Goal: Use online tool/utility: Utilize a website feature to perform a specific function

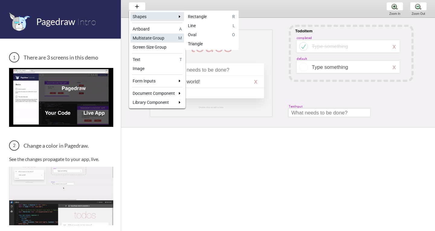
scroll to position [157, 6]
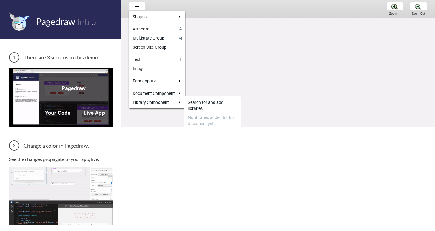
click at [299, 92] on div at bounding box center [217, 115] width 435 height 231
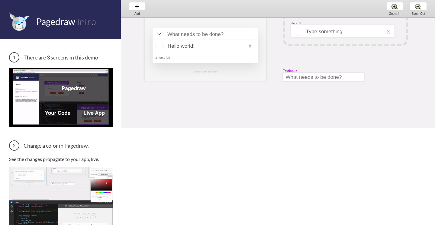
scroll to position [0, 6]
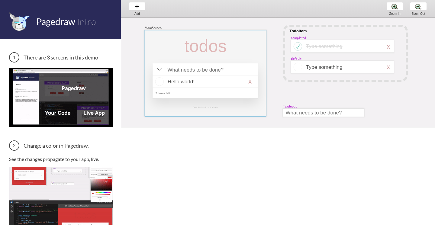
click at [155, 47] on div at bounding box center [206, 73] width 122 height 86
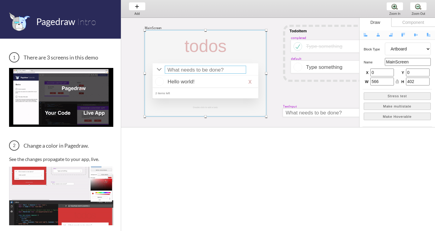
click at [183, 71] on div at bounding box center [205, 70] width 81 height 8
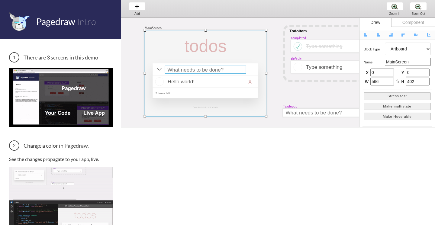
select select "15"
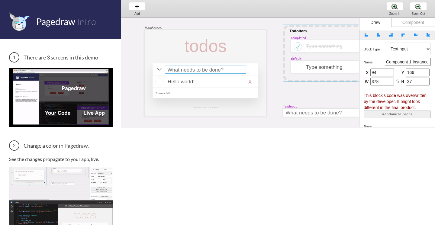
click at [303, 57] on div at bounding box center [345, 53] width 125 height 57
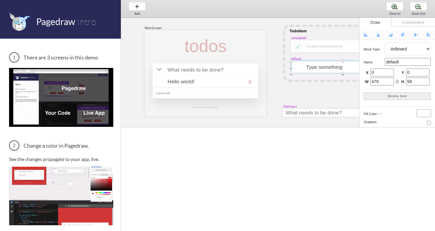
click at [422, 23] on div "Component" at bounding box center [413, 22] width 44 height 9
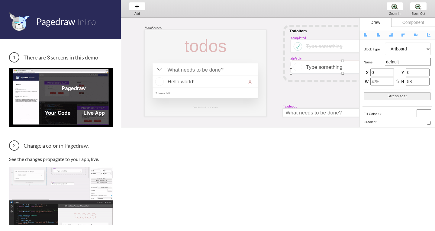
select select "1"
select select "8"
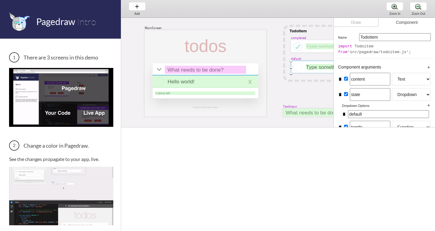
click at [239, 75] on div at bounding box center [206, 75] width 106 height 0
select select "6"
select select "7"
select select "3"
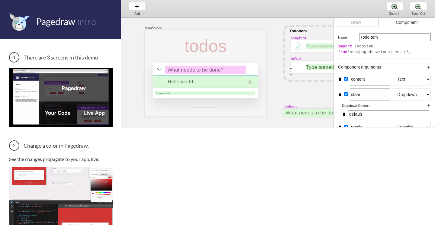
select select "8"
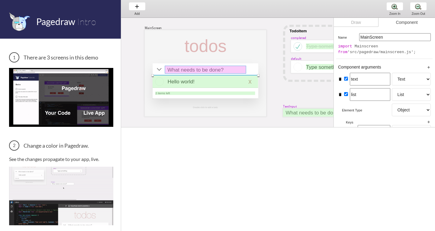
click at [192, 67] on div at bounding box center [205, 70] width 81 height 8
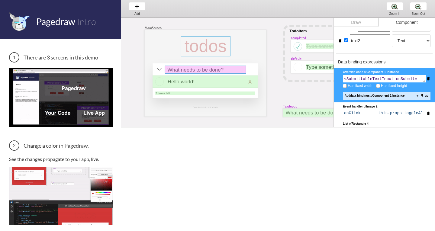
click at [189, 42] on div at bounding box center [206, 46] width 50 height 20
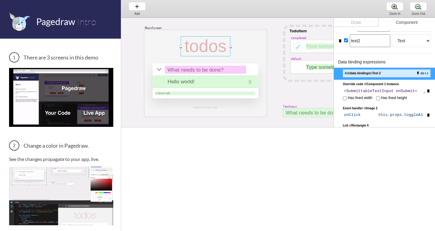
click at [211, 46] on div at bounding box center [206, 46] width 50 height 20
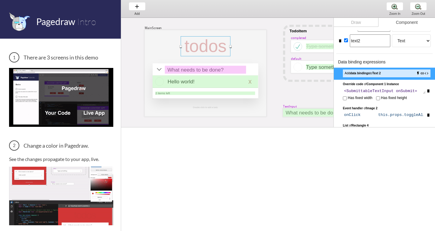
click at [366, 39] on input "text2" at bounding box center [370, 40] width 41 height 13
click at [352, 52] on div "Name MainScreen import Mainscreen from 'src/pagedraw/mainscreen.js'; Component …" at bounding box center [384, 90] width 101 height 392
click at [201, 52] on div at bounding box center [206, 46] width 50 height 20
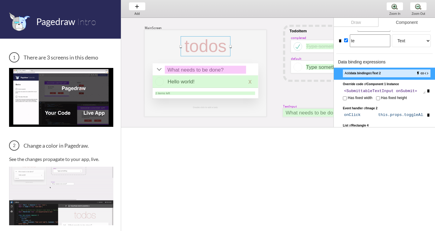
click at [199, 48] on div at bounding box center [206, 46] width 50 height 20
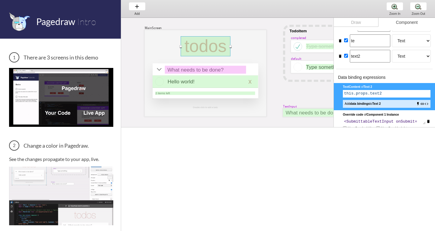
click at [374, 37] on input "te" at bounding box center [370, 40] width 41 height 13
type input "tessssss"
click at [210, 70] on div at bounding box center [205, 70] width 81 height 8
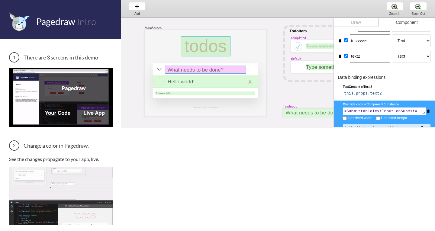
click at [207, 51] on div at bounding box center [206, 46] width 50 height 20
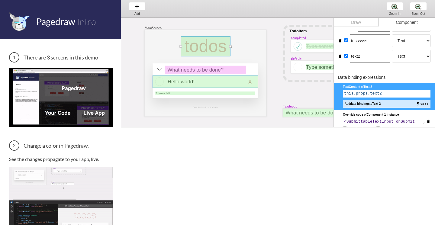
click at [210, 78] on div at bounding box center [205, 82] width 105 height 12
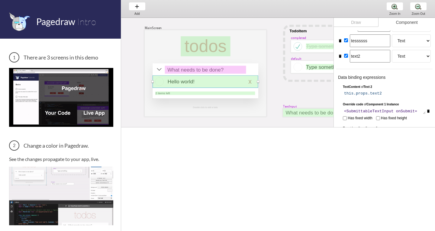
scroll to position [275, 0]
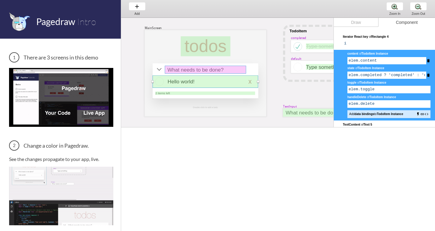
click at [214, 69] on div at bounding box center [205, 70] width 81 height 8
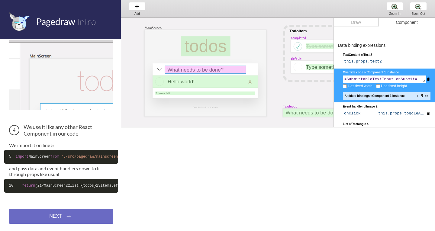
scroll to position [243, 0]
click at [397, 10] on div "Zoom In Zoom In Zoom In" at bounding box center [395, 9] width 23 height 18
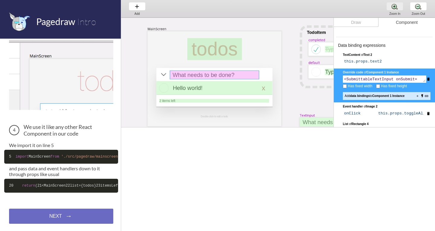
scroll to position [5, 17]
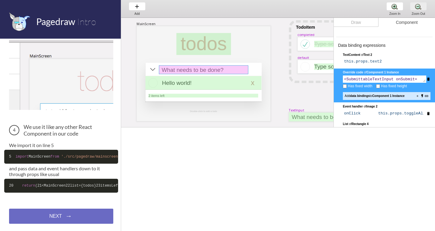
click at [417, 9] on div "Zoom Out Zoom Out Zoom Out" at bounding box center [418, 9] width 23 height 18
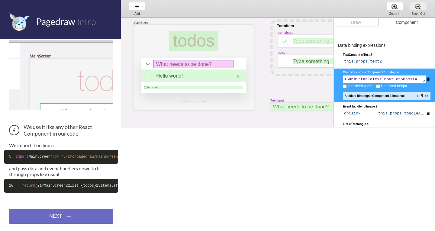
scroll to position [0, 5]
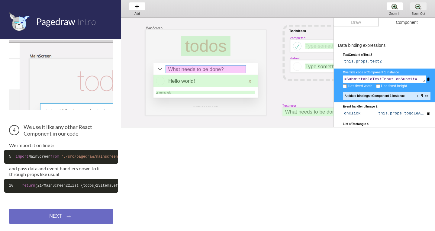
click at [417, 9] on div "Zoom Out Zoom Out Zoom Out" at bounding box center [418, 9] width 23 height 18
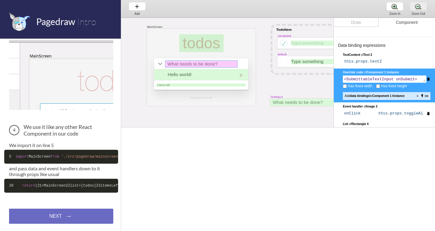
click at [417, 9] on div "Zoom Out Zoom Out Zoom Out" at bounding box center [418, 9] width 23 height 18
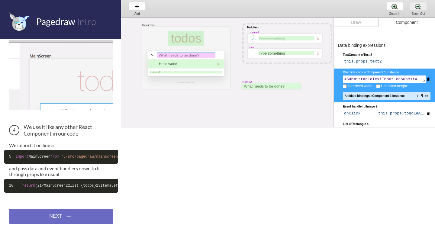
click at [417, 9] on div "Zoom Out Zoom Out Zoom Out" at bounding box center [418, 9] width 23 height 18
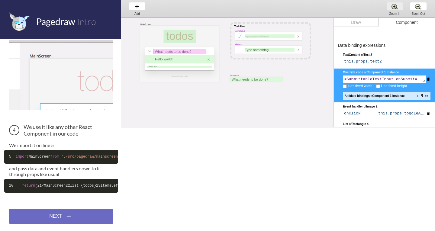
click at [396, 7] on div "Zoom In Zoom In Zoom In" at bounding box center [395, 9] width 23 height 18
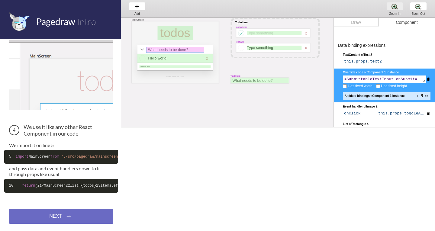
click at [396, 7] on div "Zoom In Zoom In Zoom In" at bounding box center [395, 9] width 23 height 18
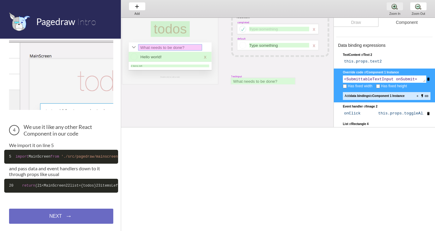
click at [396, 7] on div "Zoom In Zoom In Zoom In" at bounding box center [395, 9] width 23 height 18
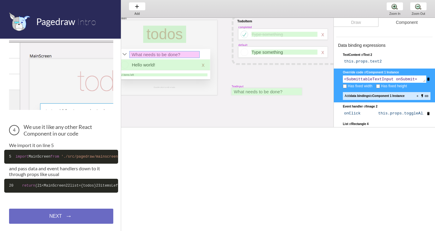
scroll to position [0, 34]
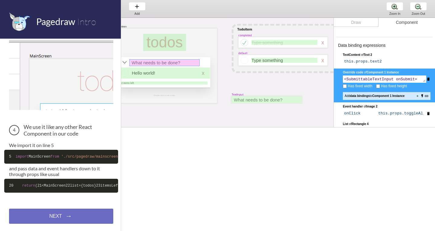
drag, startPoint x: 219, startPoint y: 53, endPoint x: 263, endPoint y: 93, distance: 58.4
click at [263, 93] on div "MainScreen todos Hello world! x 2 items left TodoItem completed Type something …" at bounding box center [347, 132] width 521 height 228
click at [261, 39] on div at bounding box center [282, 42] width 89 height 11
select select "1"
select select "8"
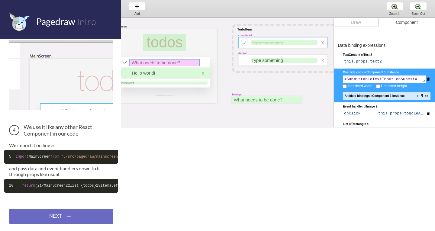
select select "8"
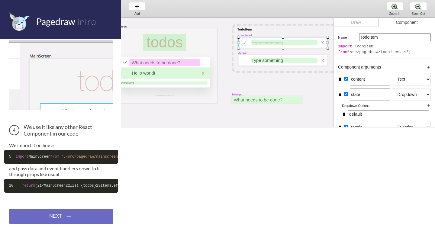
scroll to position [0, 0]
click at [356, 22] on div "Draw" at bounding box center [356, 22] width 45 height 9
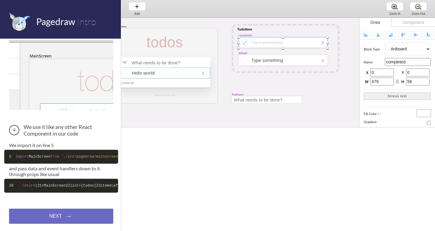
click at [154, 75] on div at bounding box center [164, 73] width 91 height 11
select select "16"
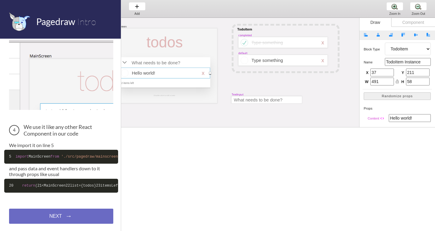
click at [174, 75] on div at bounding box center [164, 73] width 91 height 11
click at [203, 74] on div at bounding box center [164, 73] width 91 height 11
click at [372, 23] on div "Draw" at bounding box center [376, 22] width 32 height 9
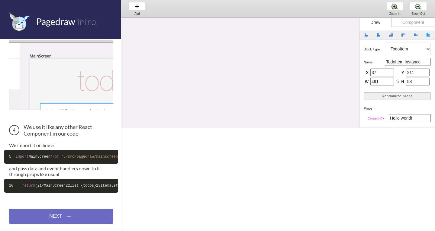
scroll to position [0, 34]
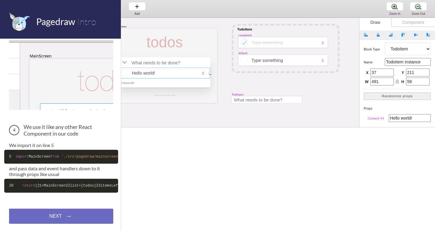
click at [261, 77] on div "MainScreen todos Hello world! x 2 items left TodoItem completed Type something …" at bounding box center [347, 132] width 521 height 228
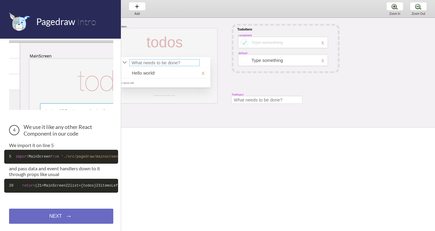
click at [155, 66] on div at bounding box center [164, 62] width 70 height 7
select select "15"
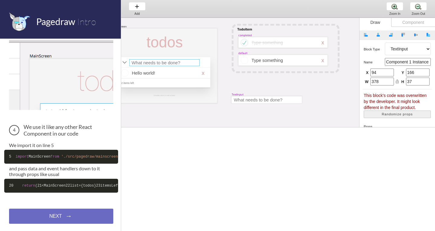
click at [155, 66] on div at bounding box center [164, 62] width 70 height 7
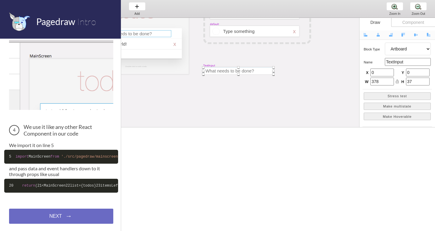
click at [155, 66] on div at bounding box center [136, 36] width 105 height 75
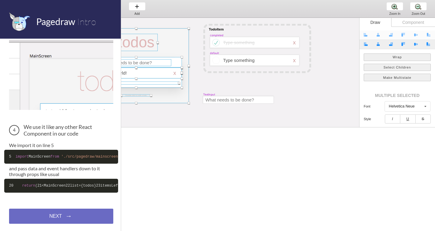
scroll to position [0, 63]
